Goal: Transaction & Acquisition: Purchase product/service

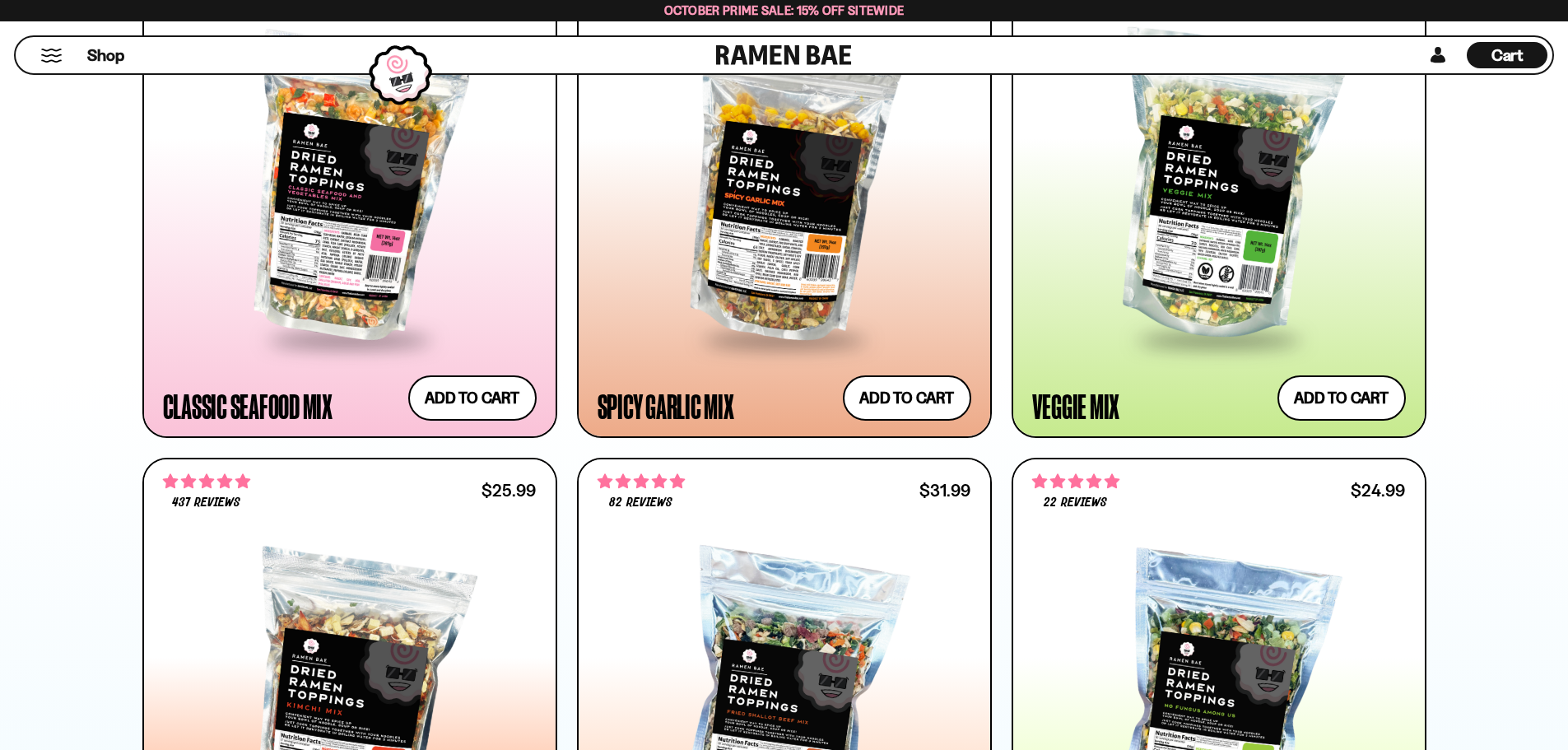
scroll to position [1070, 0]
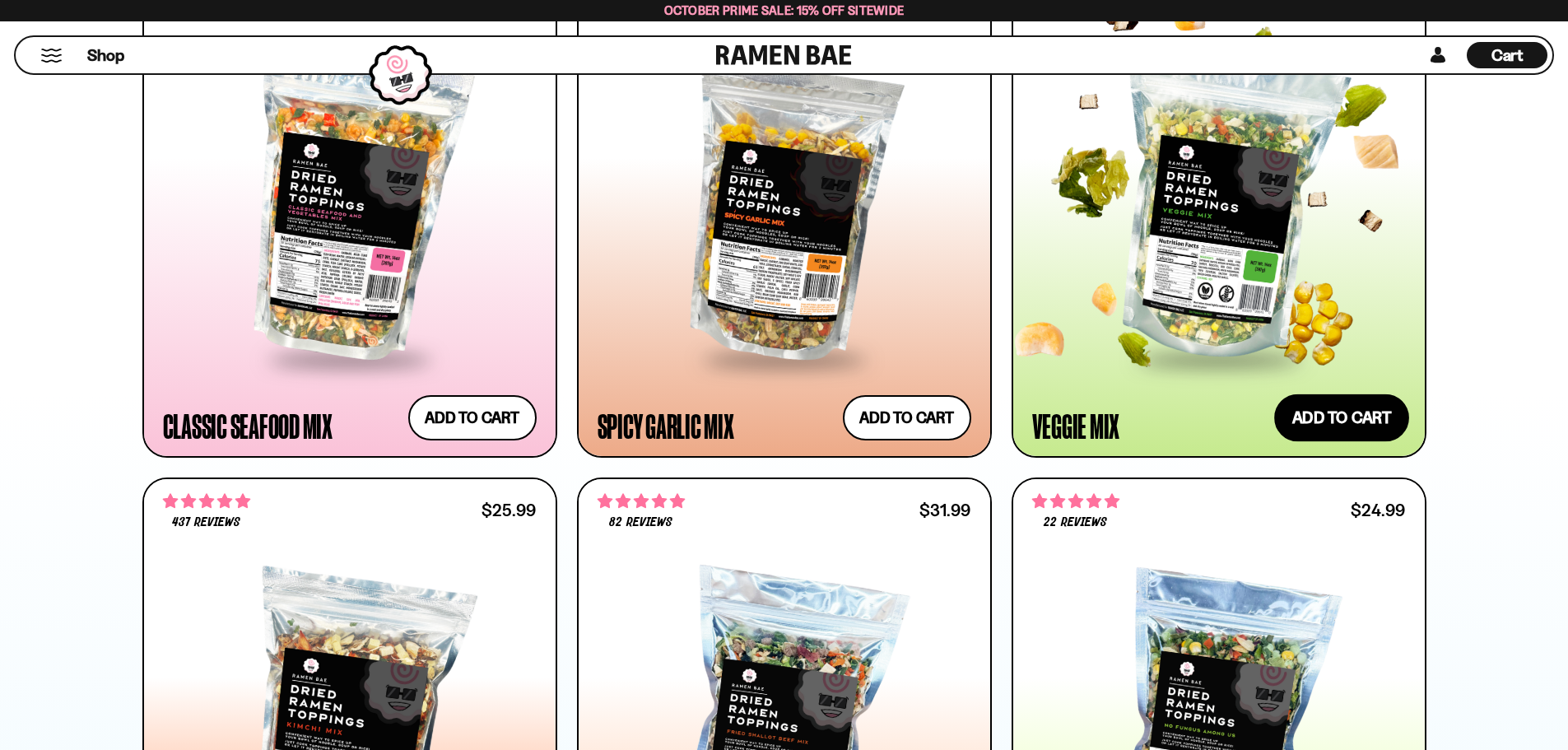
click at [1332, 422] on button "Add to cart Add ― Regular price $24.99 Regular price Sale price $24.99 Unit pri…" at bounding box center [1341, 416] width 135 height 47
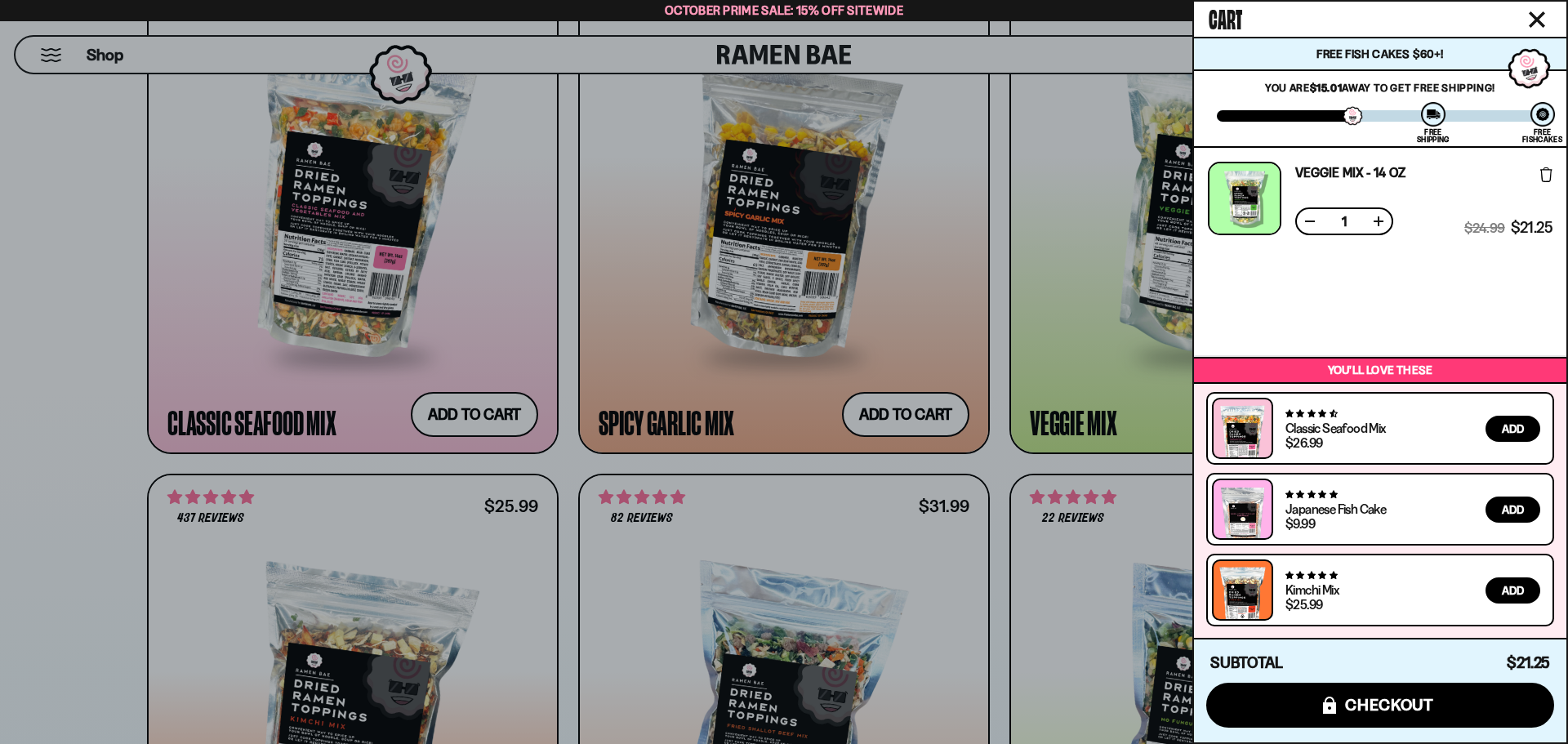
click at [66, 338] on div at bounding box center [784, 372] width 1568 height 744
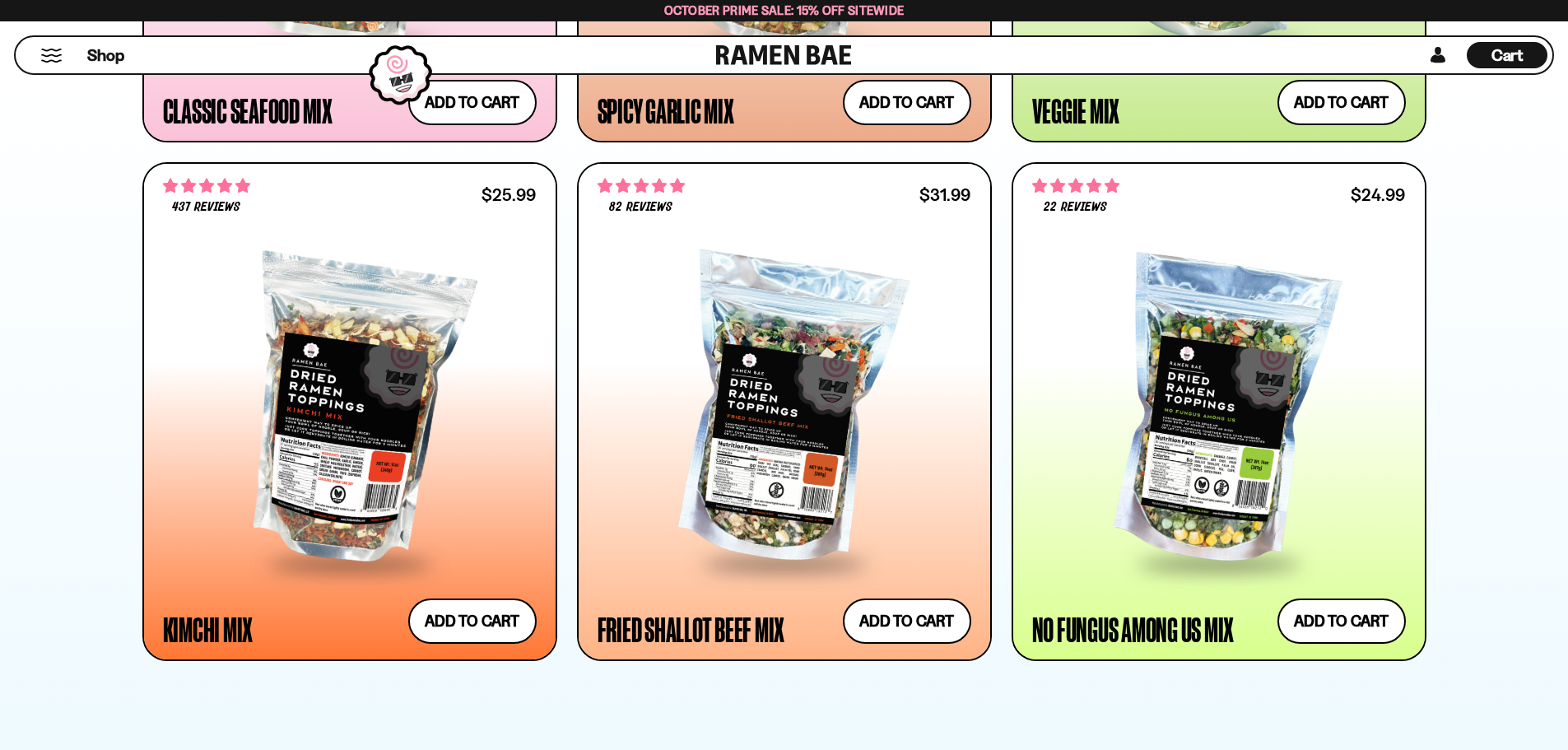
scroll to position [1399, 0]
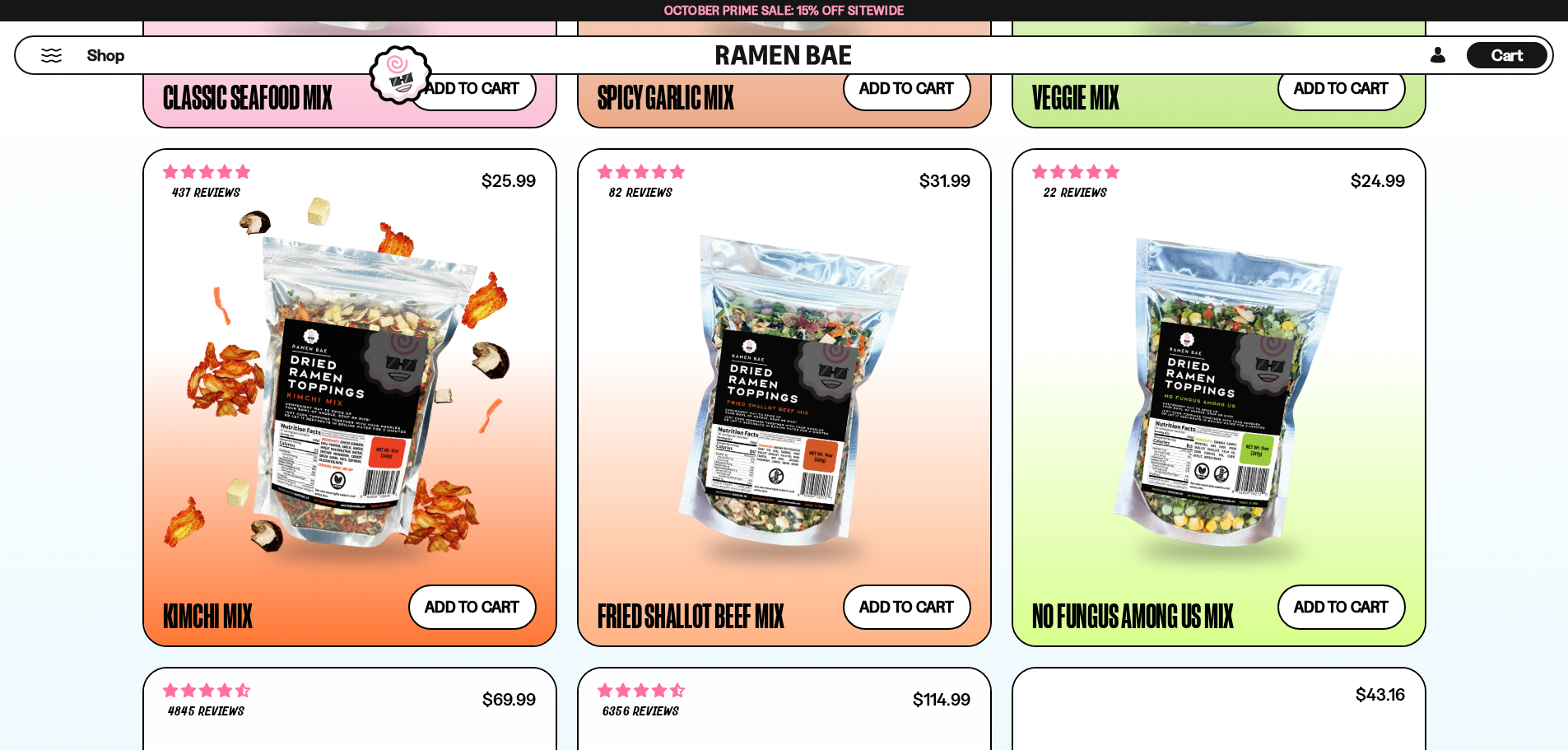
click at [338, 424] on div at bounding box center [350, 397] width 374 height 300
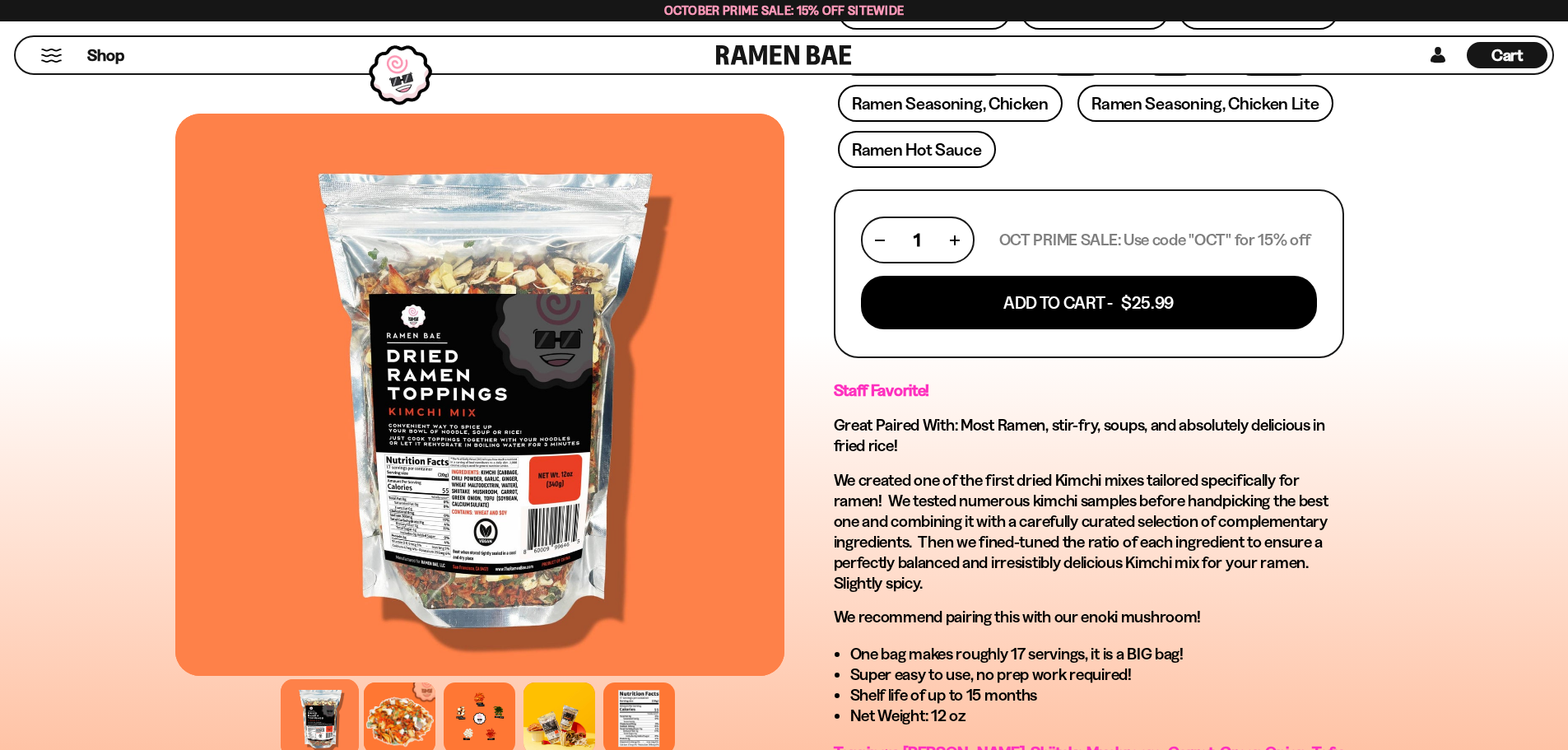
scroll to position [659, 0]
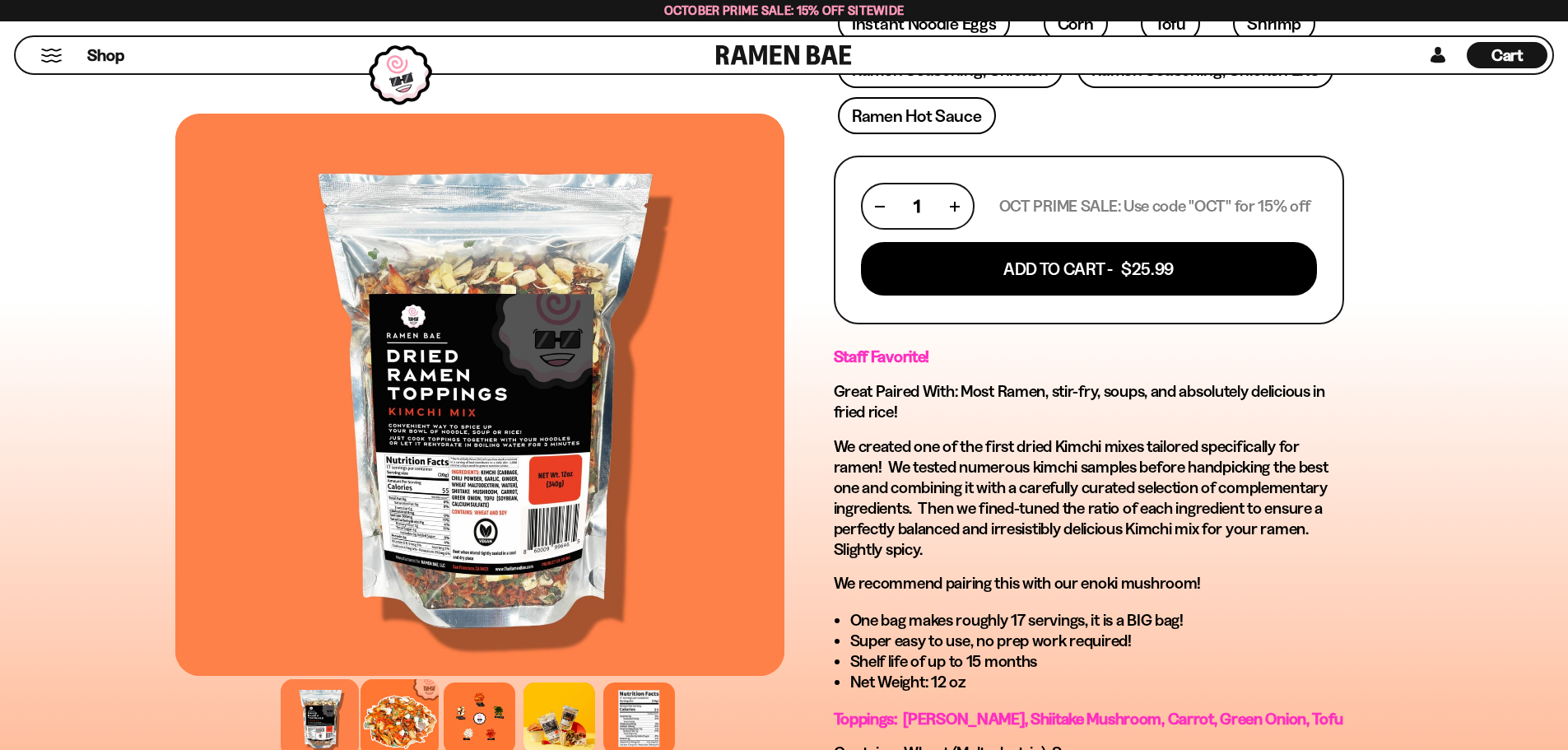
click at [395, 706] on div at bounding box center [399, 718] width 78 height 78
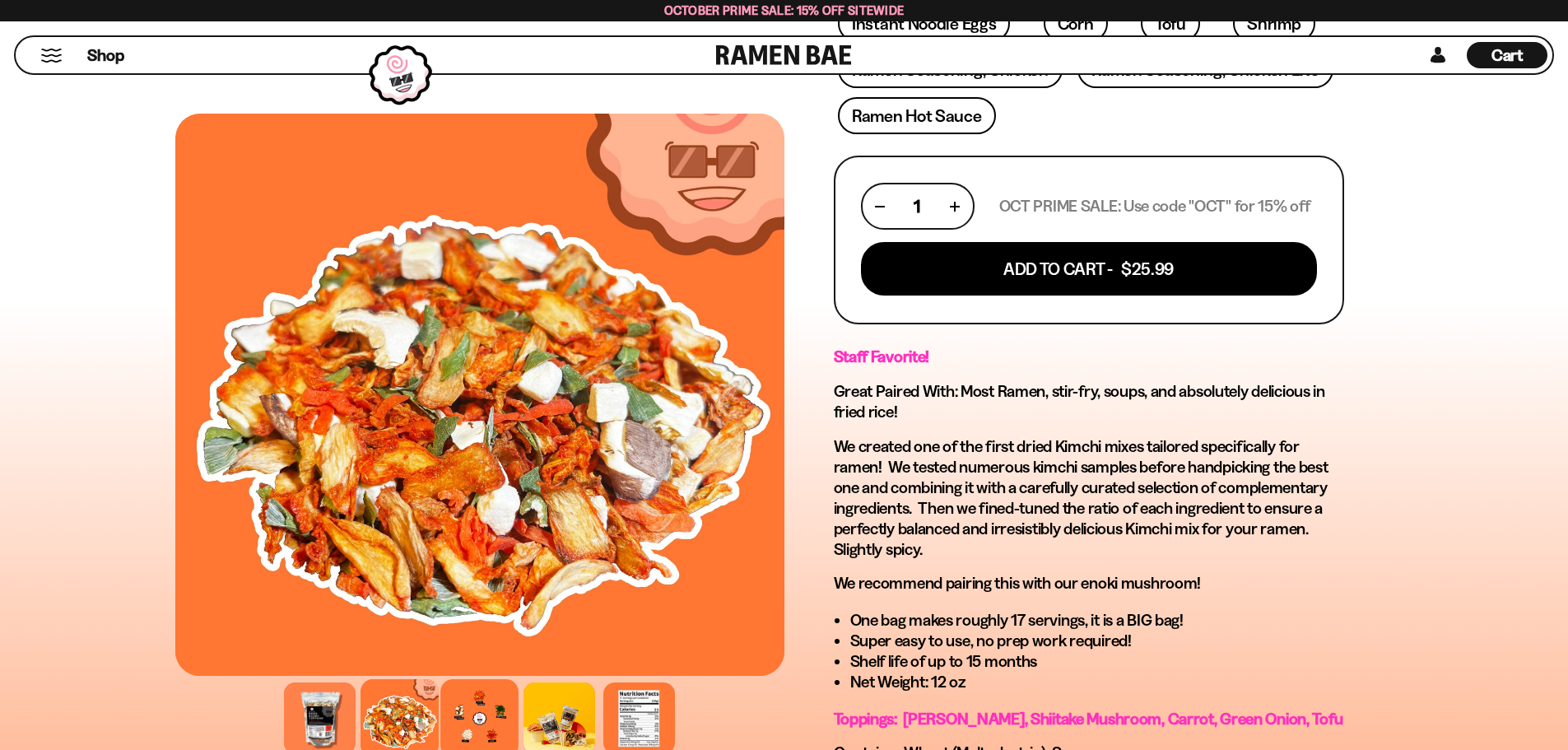
click at [490, 710] on div at bounding box center [479, 718] width 78 height 78
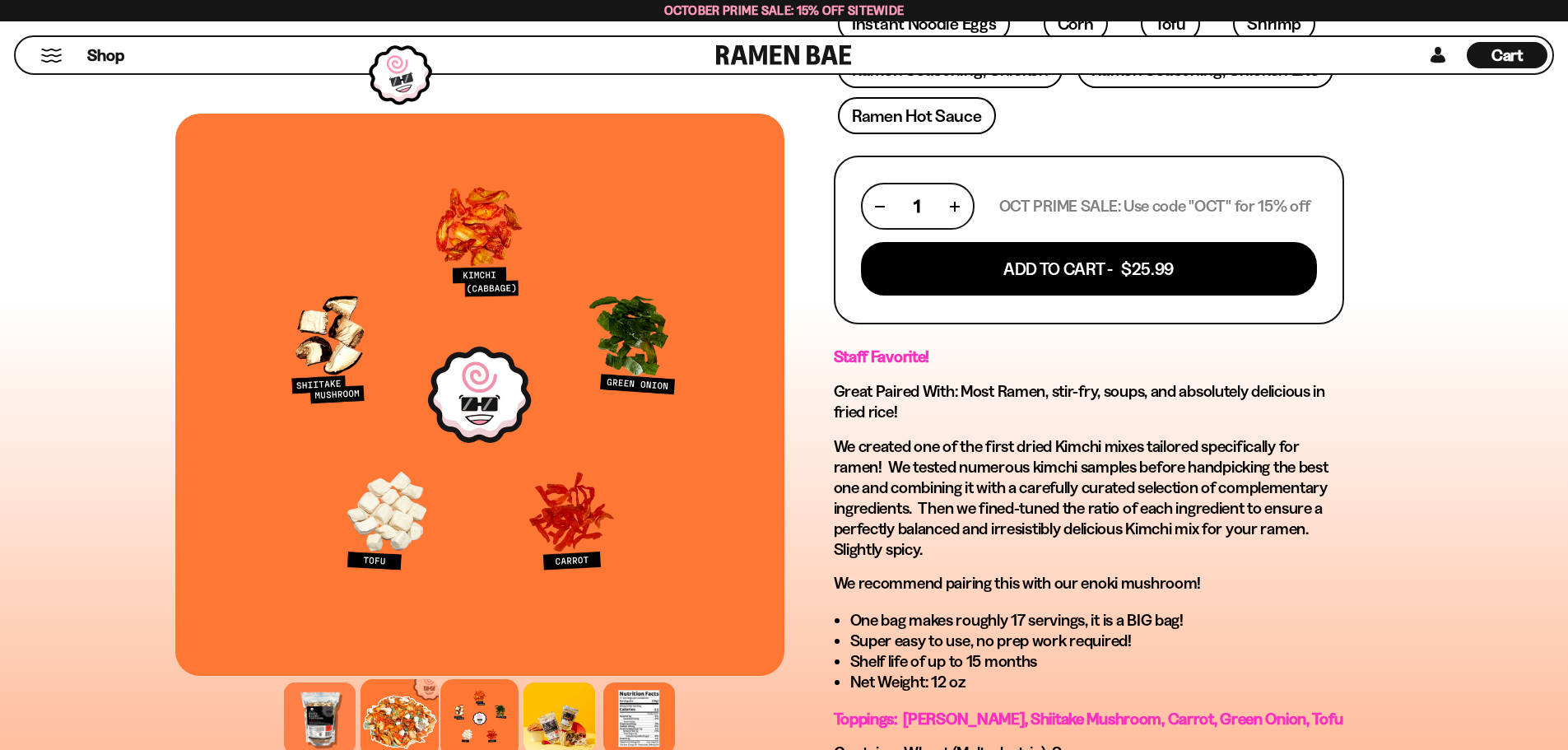
click at [408, 722] on div at bounding box center [399, 718] width 78 height 78
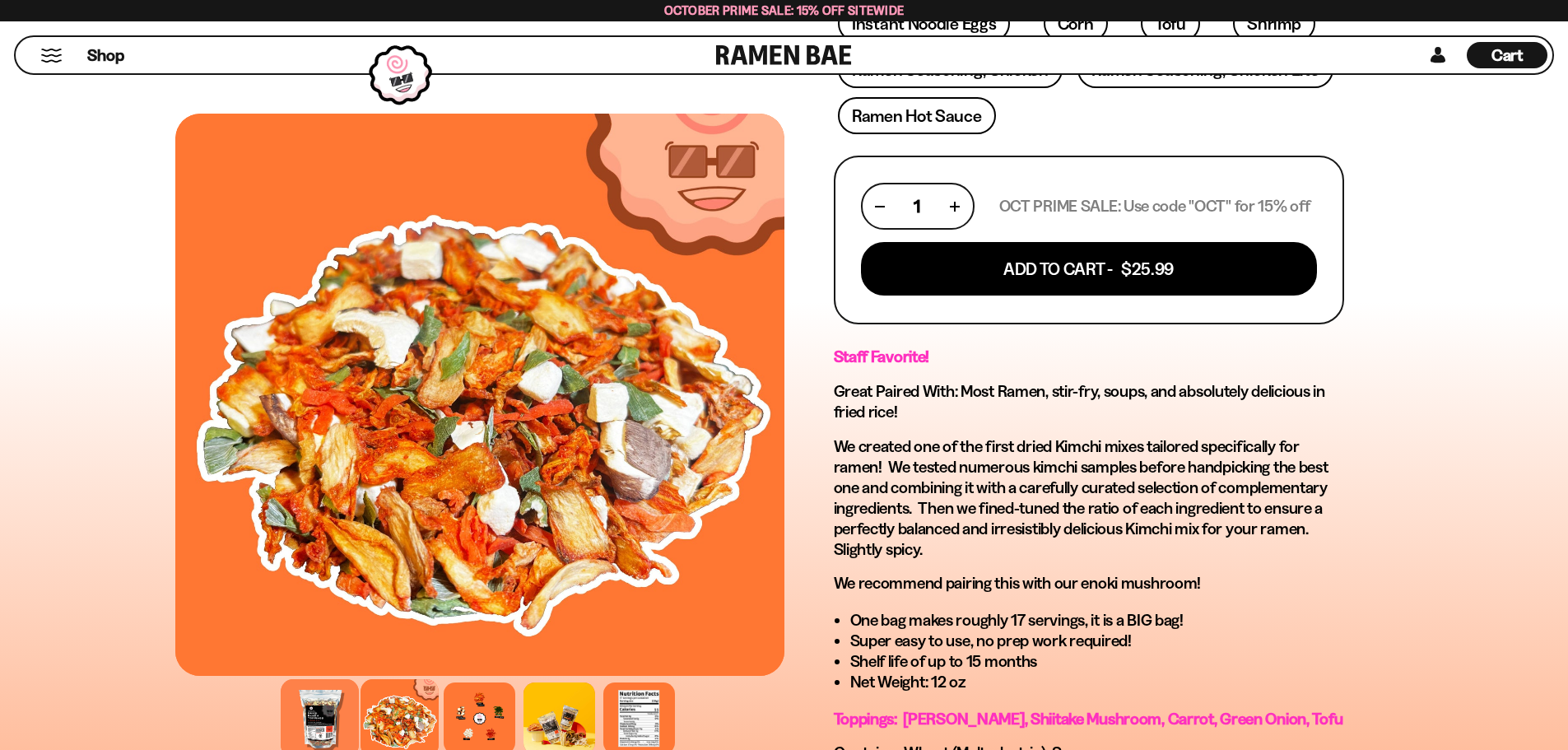
click at [341, 721] on div at bounding box center [320, 718] width 78 height 78
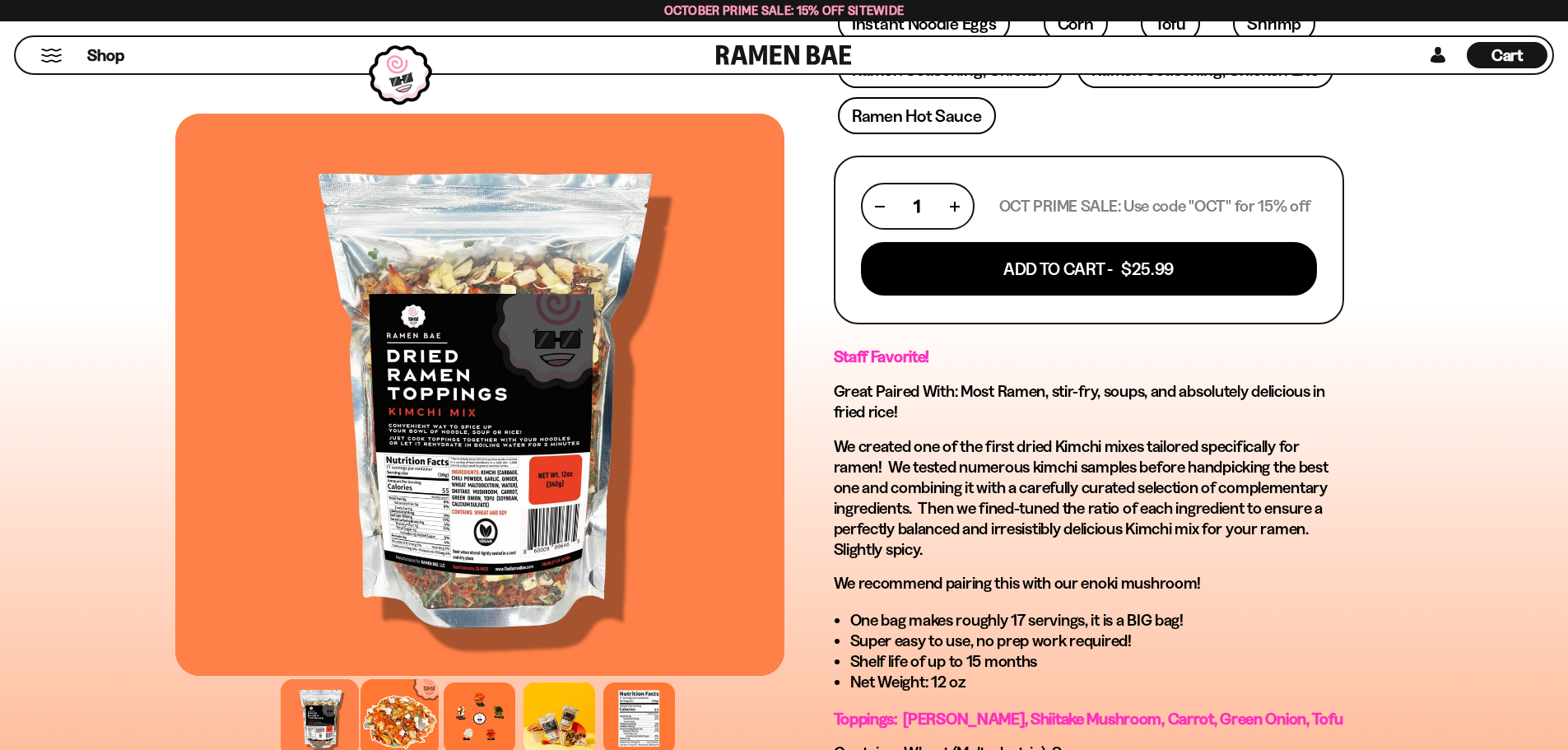
click at [398, 716] on div at bounding box center [399, 718] width 78 height 78
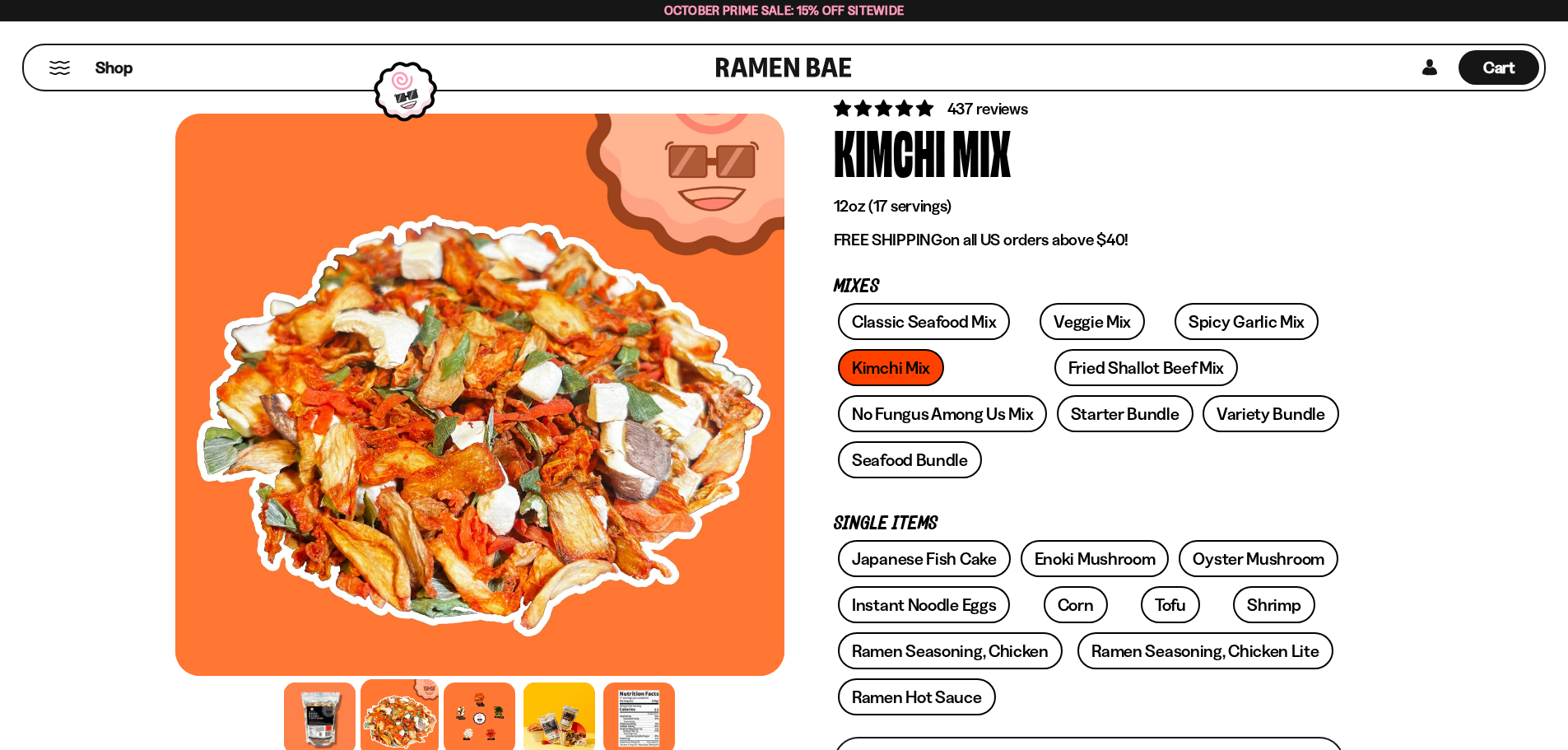
scroll to position [494, 0]
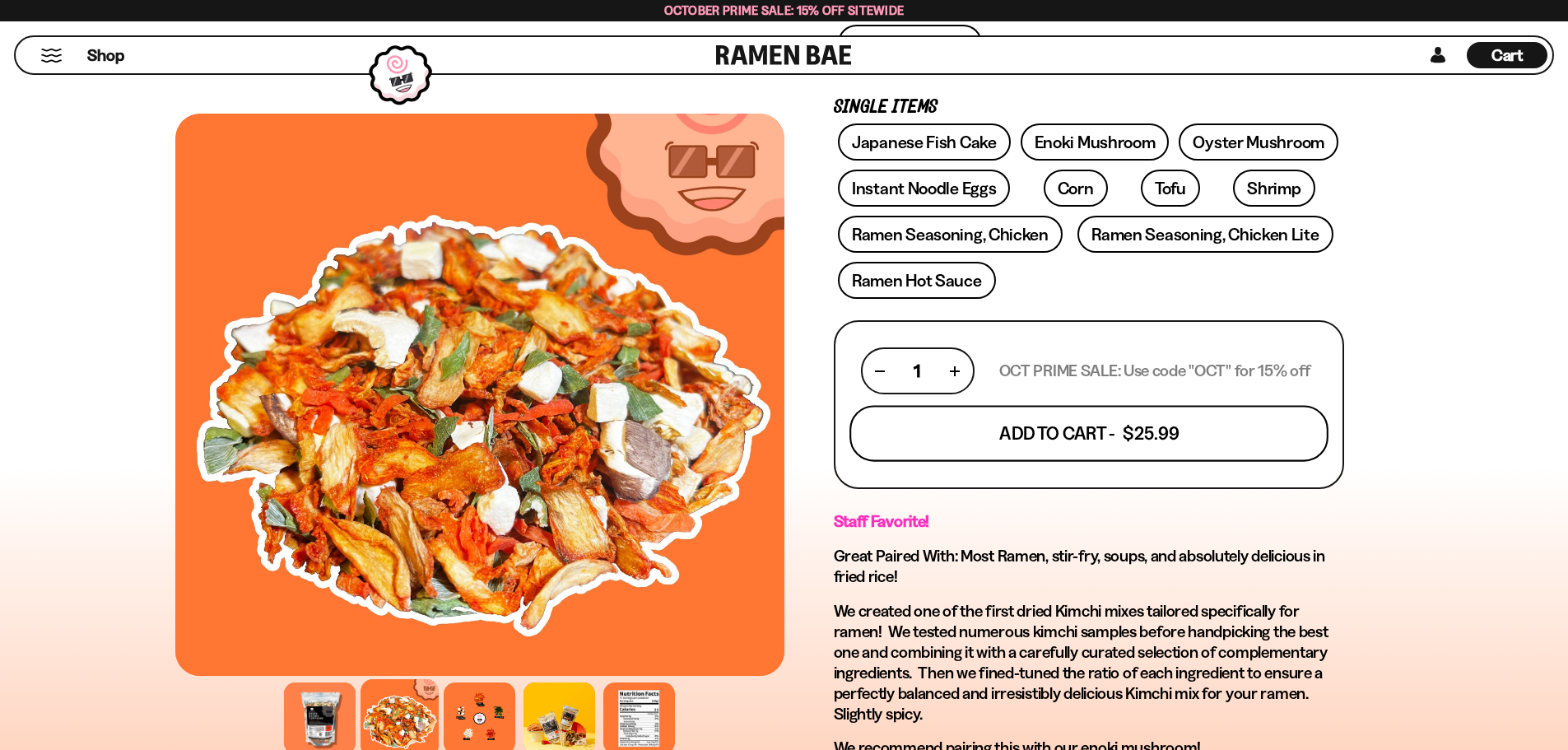
click at [978, 438] on button "Add To Cart - $25.99" at bounding box center [1090, 434] width 479 height 56
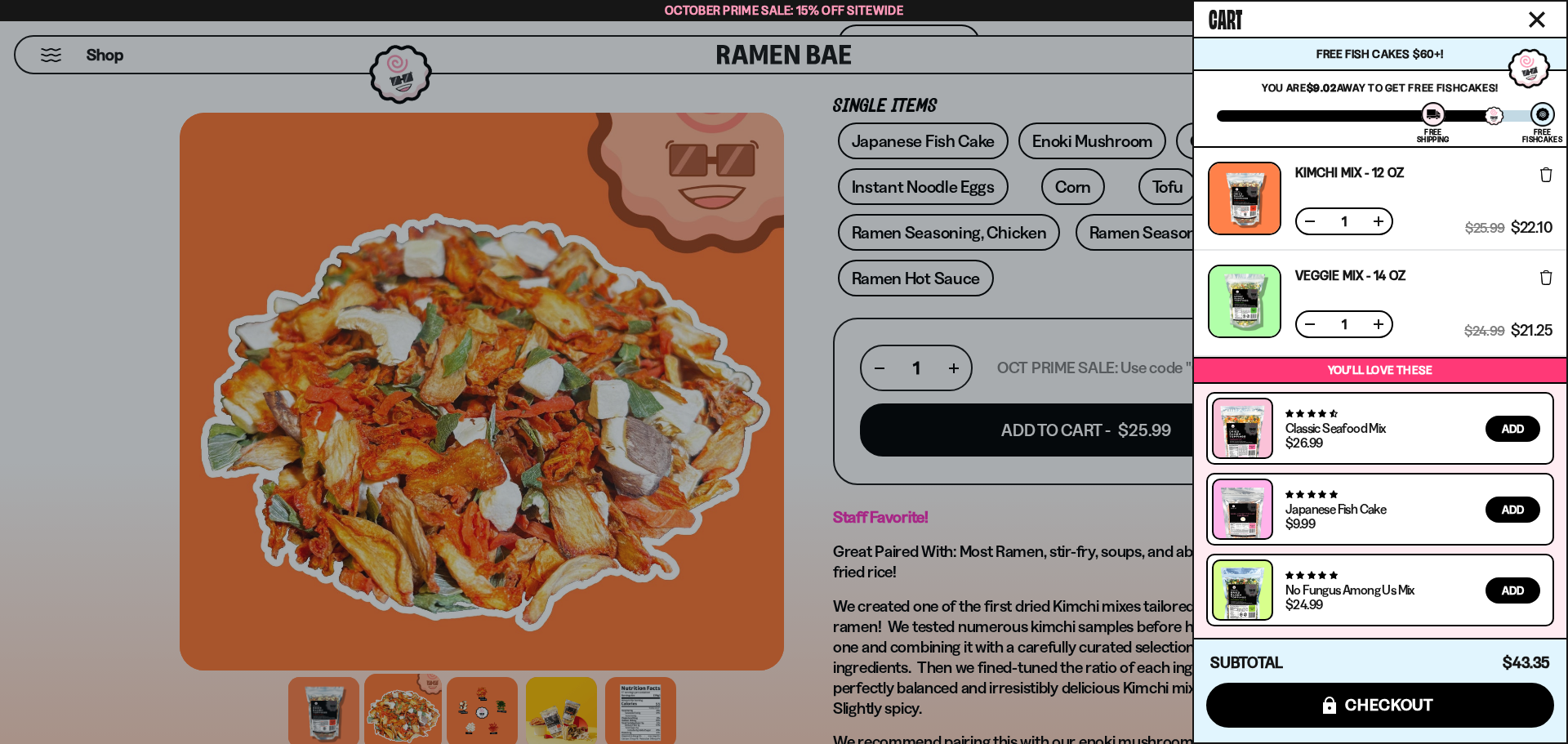
click at [39, 375] on div at bounding box center [784, 372] width 1568 height 744
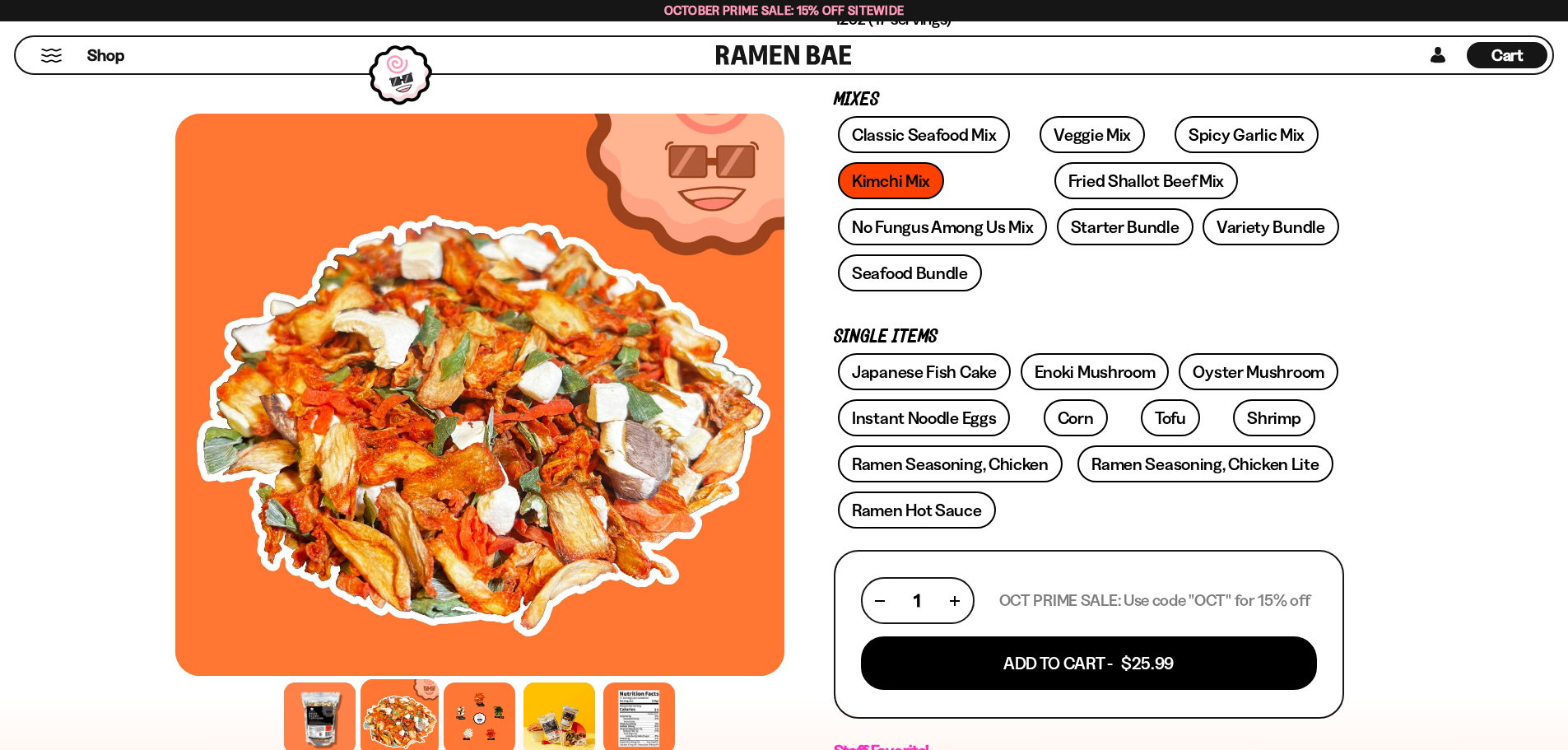
scroll to position [247, 0]
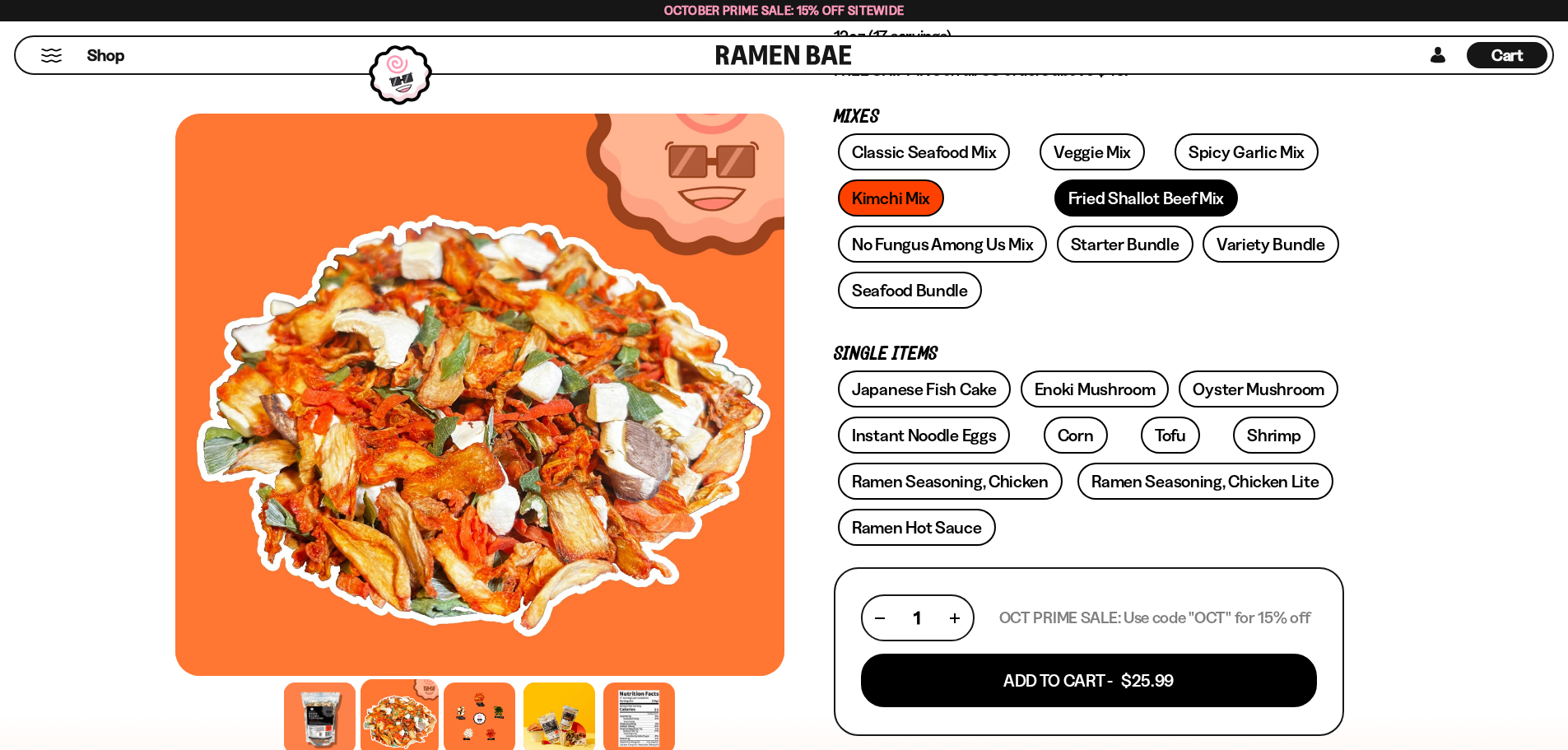
click at [1054, 191] on link "Fried Shallot Beef Mix" at bounding box center [1146, 197] width 184 height 37
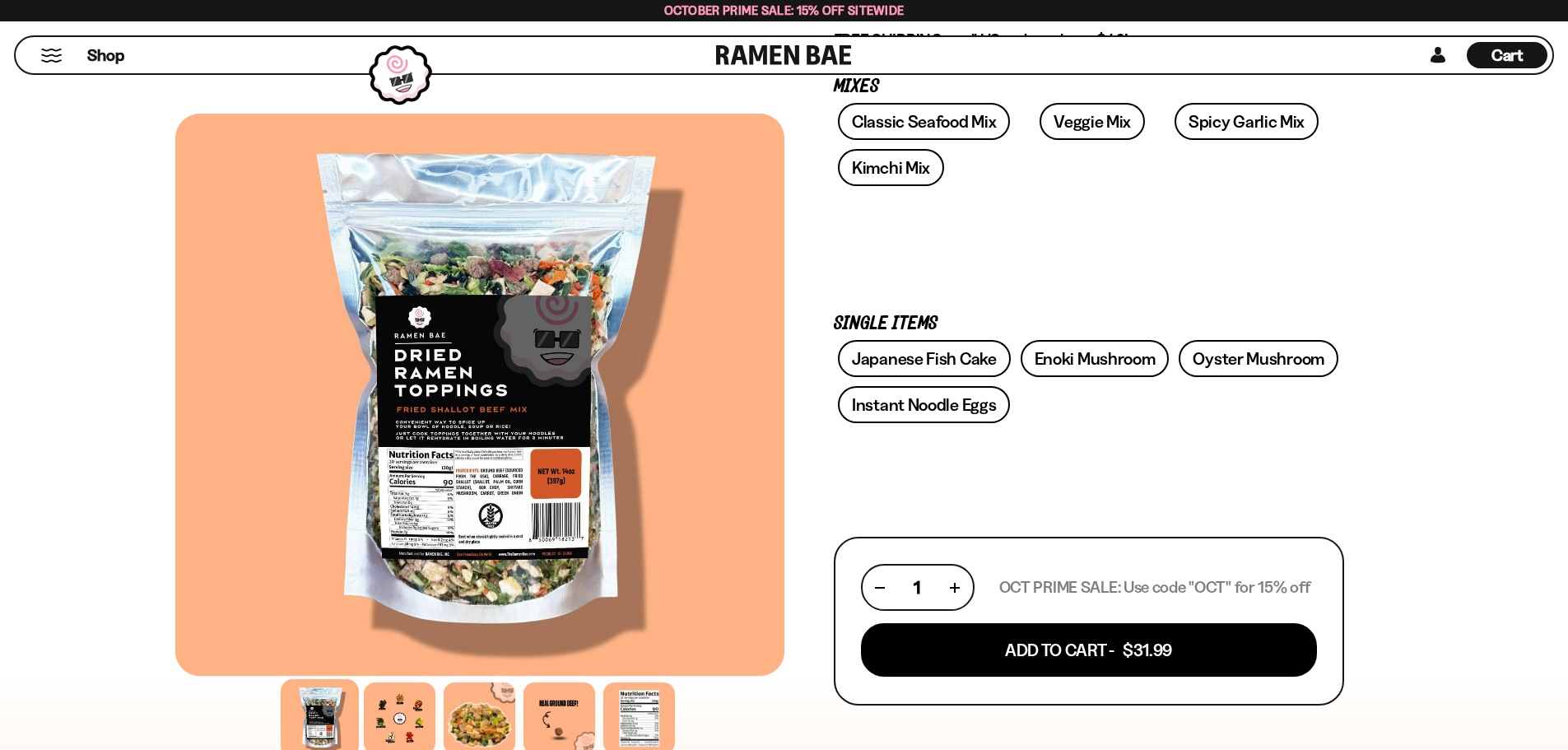
scroll to position [494, 0]
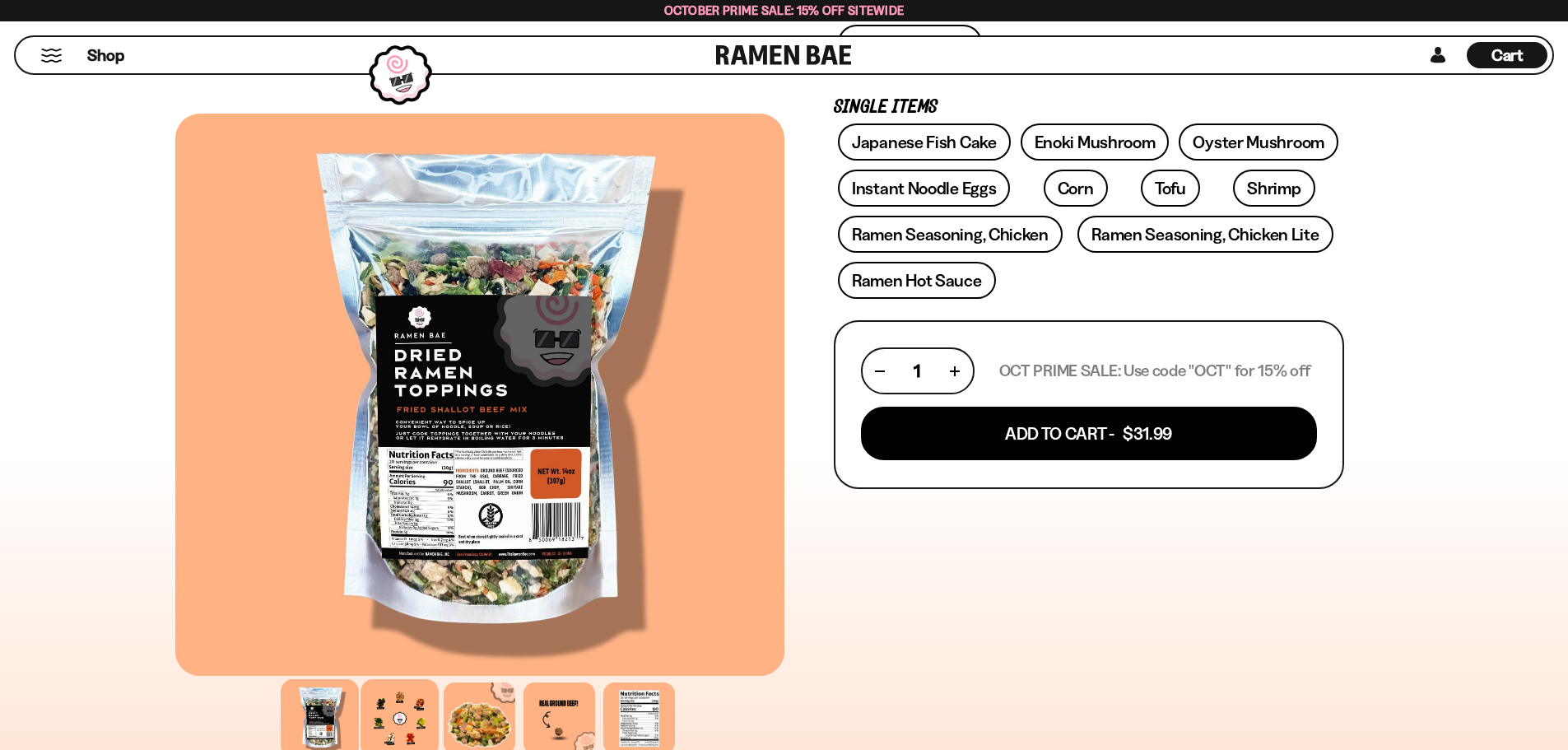
click at [402, 725] on div at bounding box center [399, 718] width 78 height 78
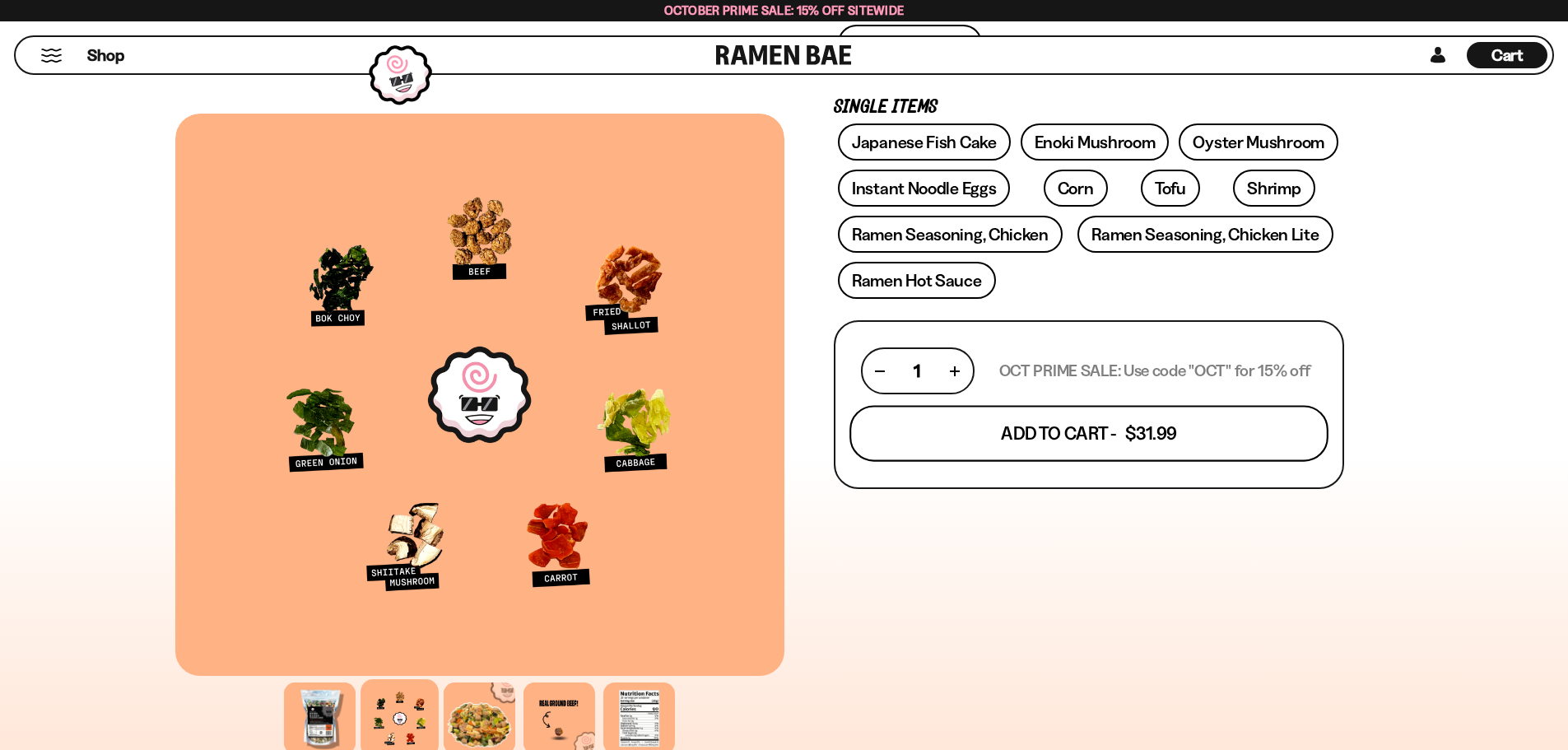
click at [1090, 447] on button "Add To Cart - $31.99" at bounding box center [1090, 434] width 479 height 56
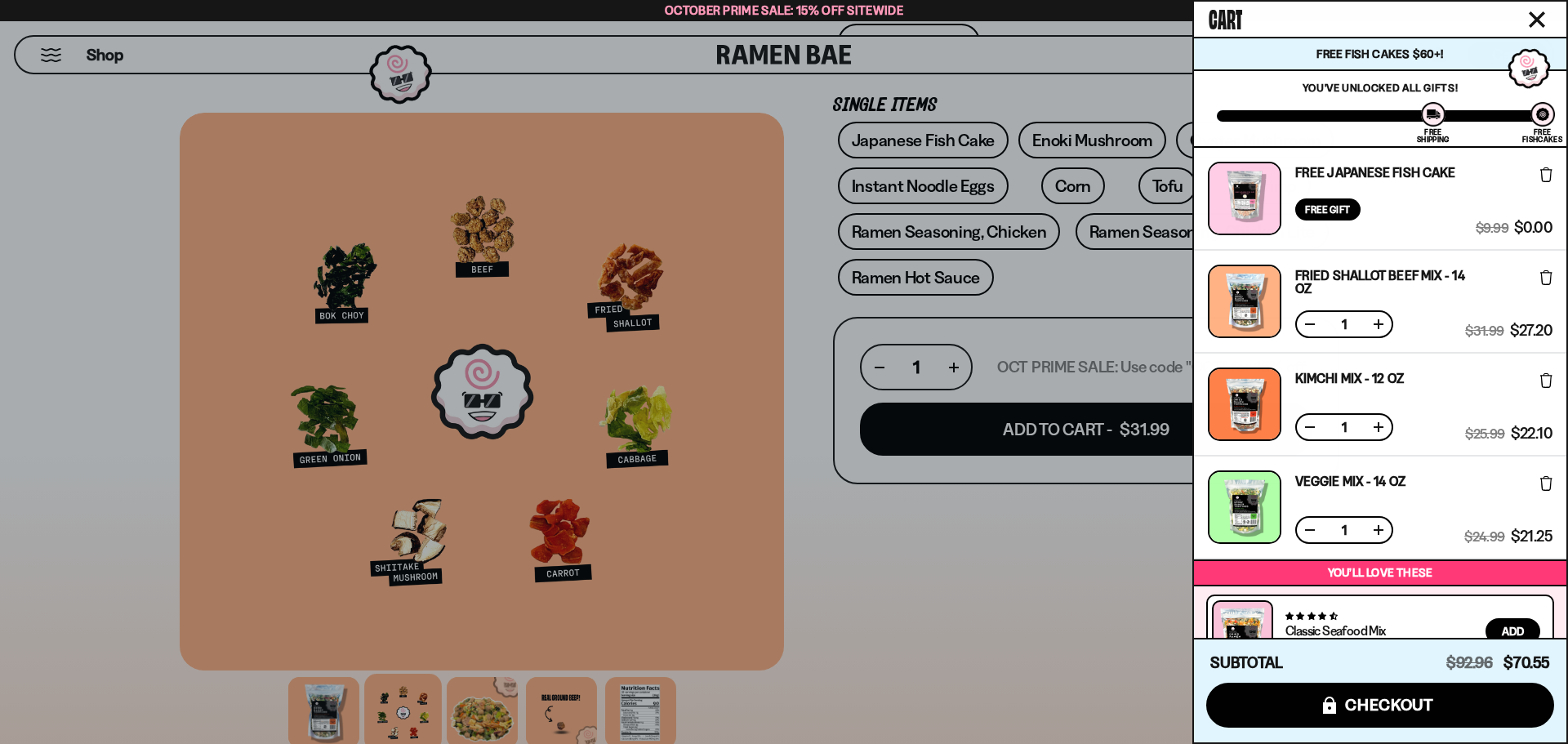
scroll to position [203, 0]
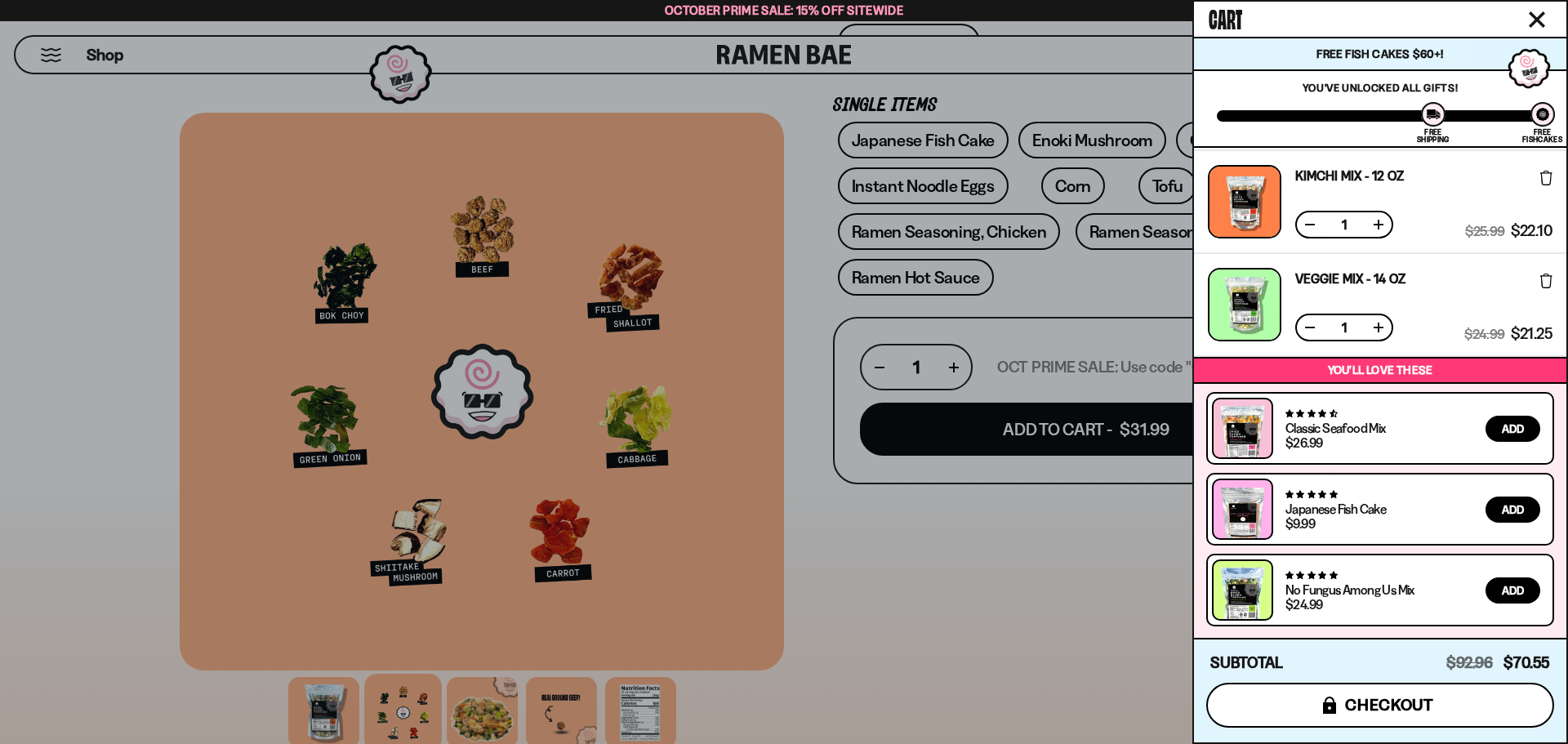
click at [1387, 698] on span "checkout" at bounding box center [1389, 705] width 89 height 18
